Goal: Find specific page/section: Find specific page/section

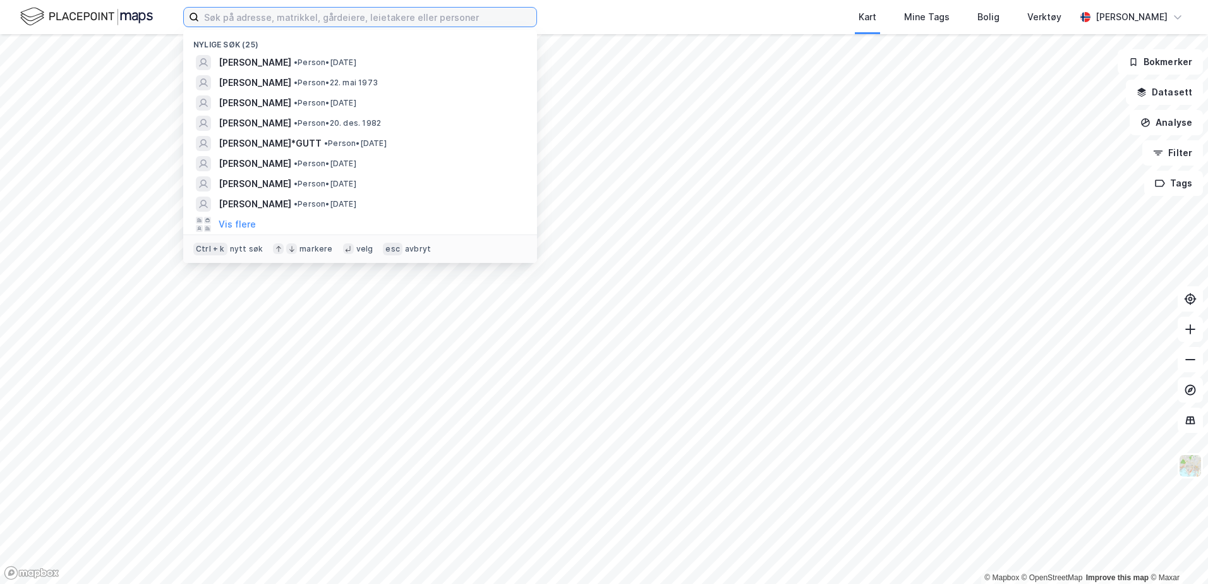
click at [238, 26] on input at bounding box center [367, 17] width 337 height 19
type input "S"
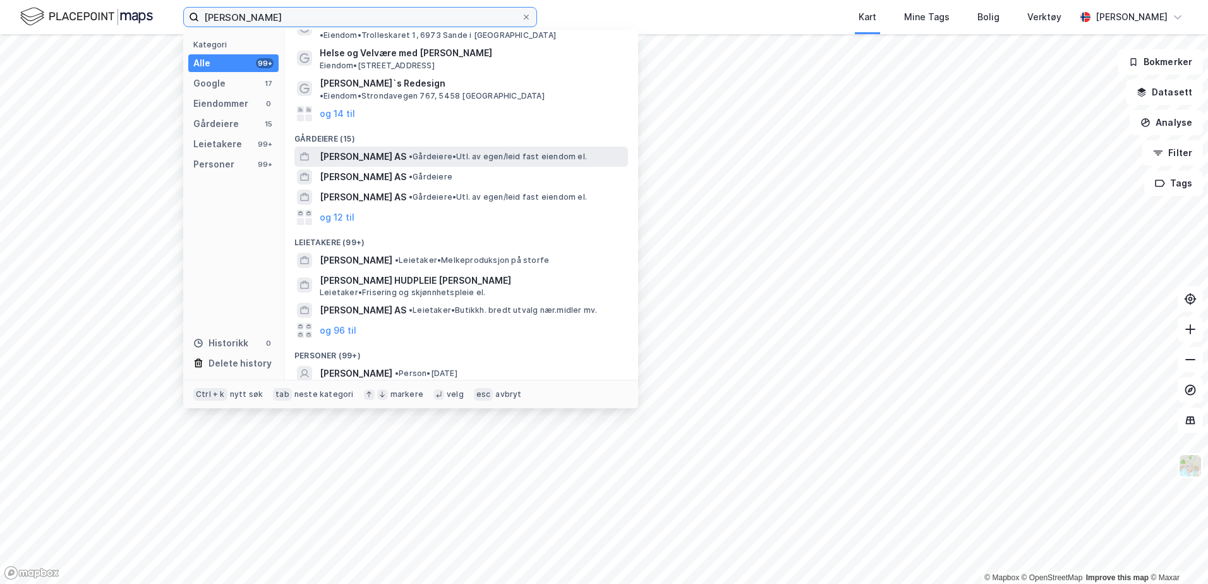
scroll to position [85, 0]
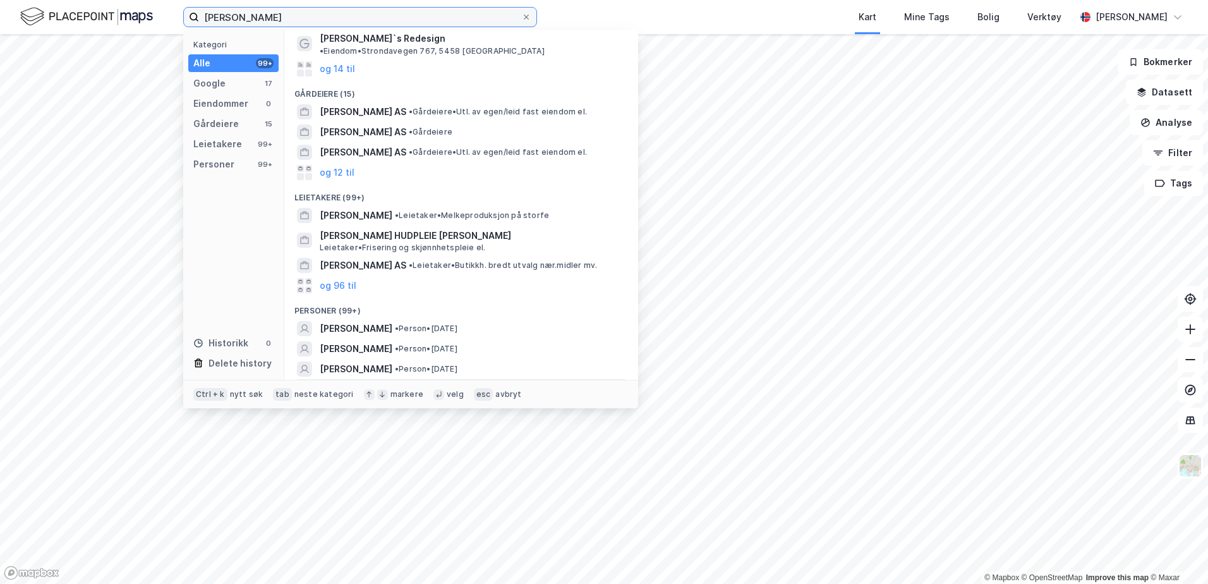
type input "[PERSON_NAME]"
click at [332, 381] on button "og 96 til" at bounding box center [338, 388] width 37 height 15
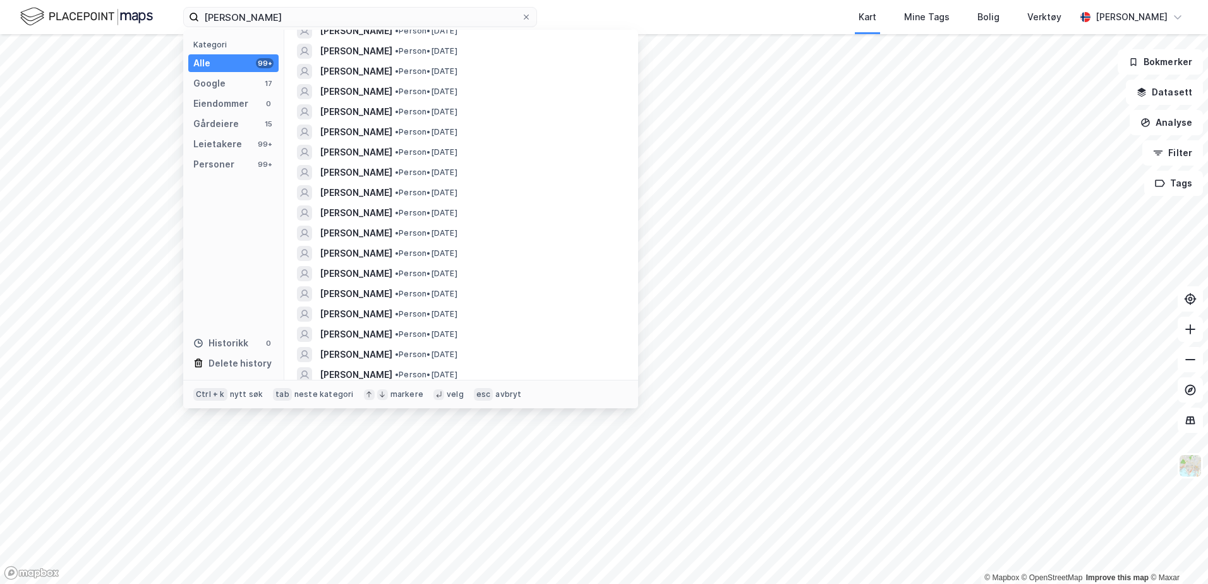
scroll to position [2005, 0]
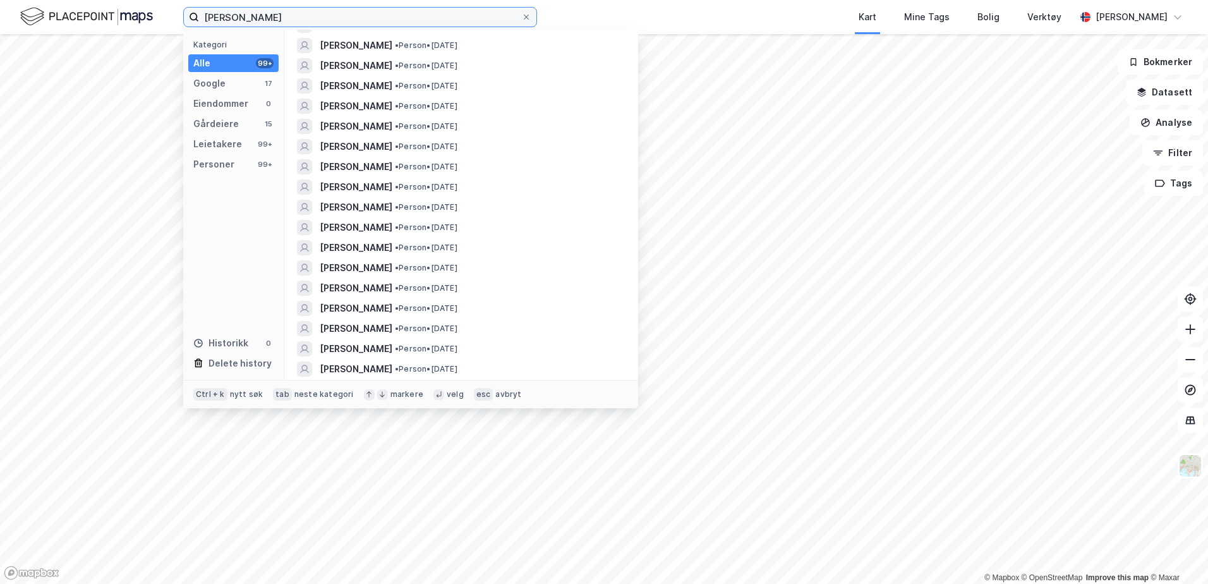
drag, startPoint x: 320, startPoint y: 18, endPoint x: 74, endPoint y: -29, distance: 250.2
click at [74, 0] on html "[PERSON_NAME] Kategori Alle 99+ Google 17 Eiendommer 0 Gårdeiere 15 Leietakere …" at bounding box center [604, 292] width 1208 height 584
